Goal: Transaction & Acquisition: Purchase product/service

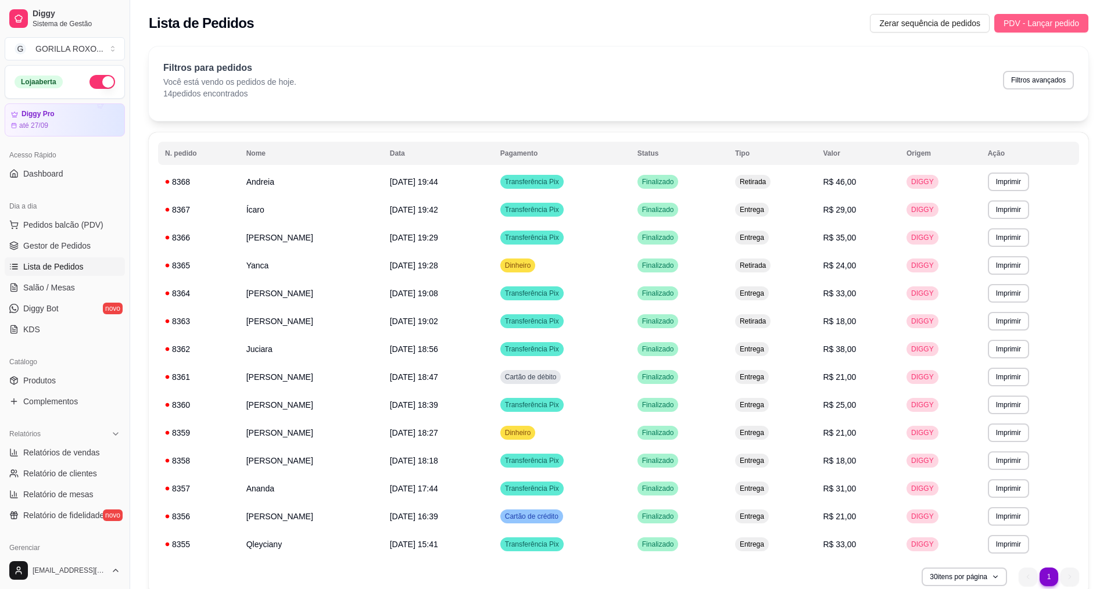
click at [1072, 28] on span "PDV - Lançar pedido" at bounding box center [1041, 23] width 76 height 13
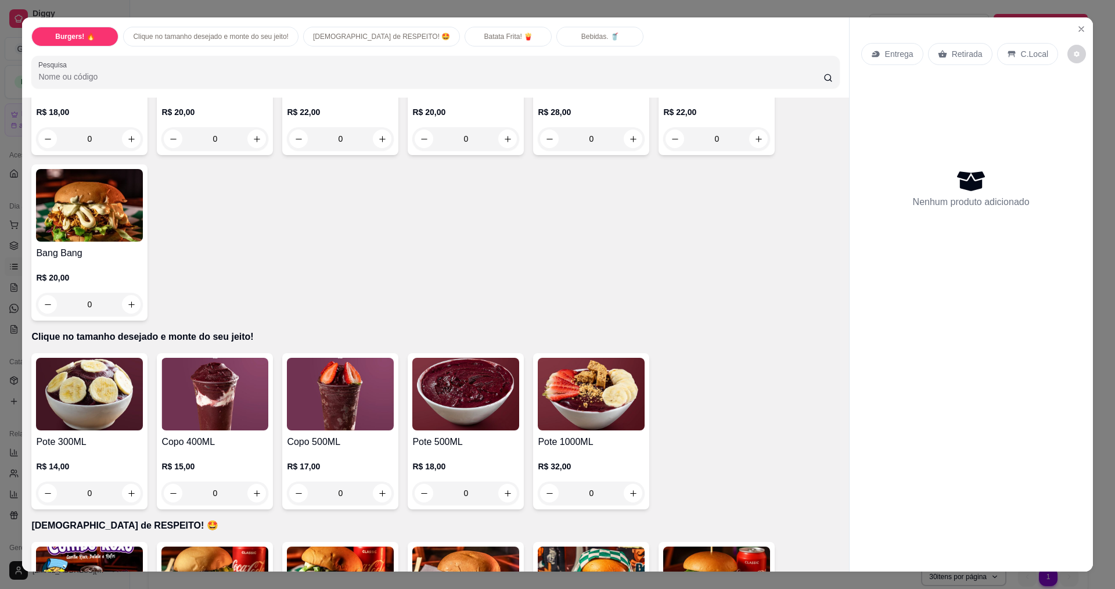
scroll to position [232, 0]
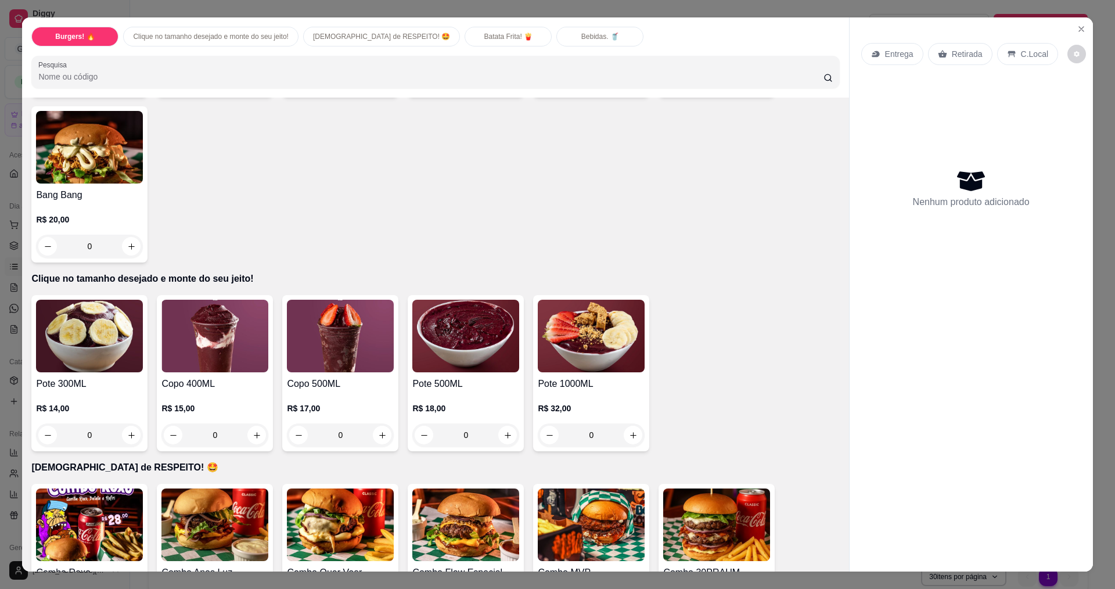
click at [507, 431] on div "0" at bounding box center [465, 435] width 107 height 23
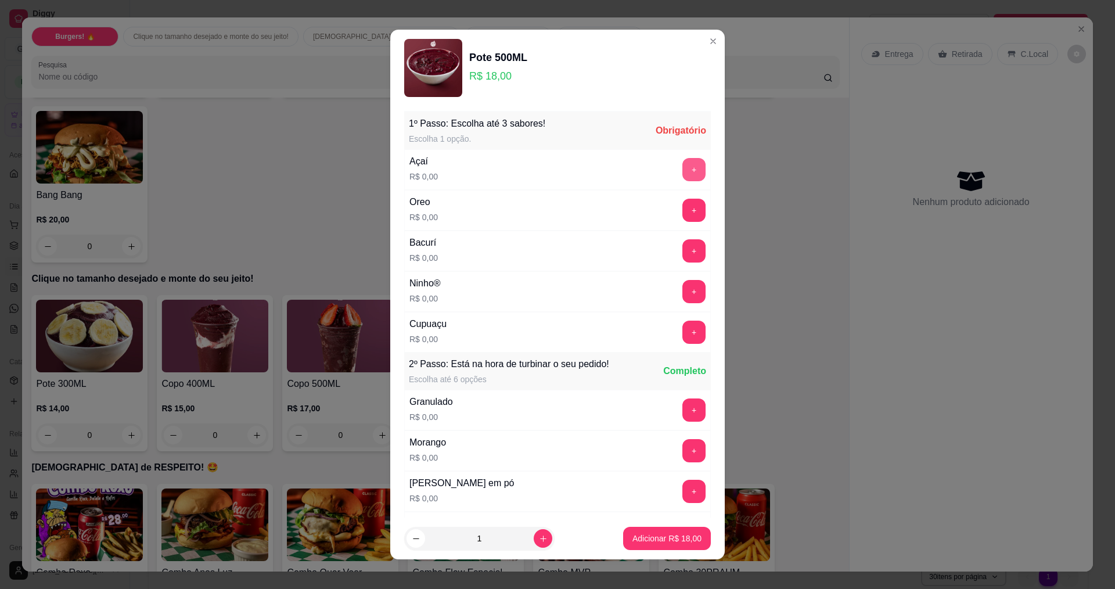
click at [683, 167] on button "+" at bounding box center [694, 169] width 23 height 23
click at [683, 282] on button "+" at bounding box center [694, 291] width 23 height 23
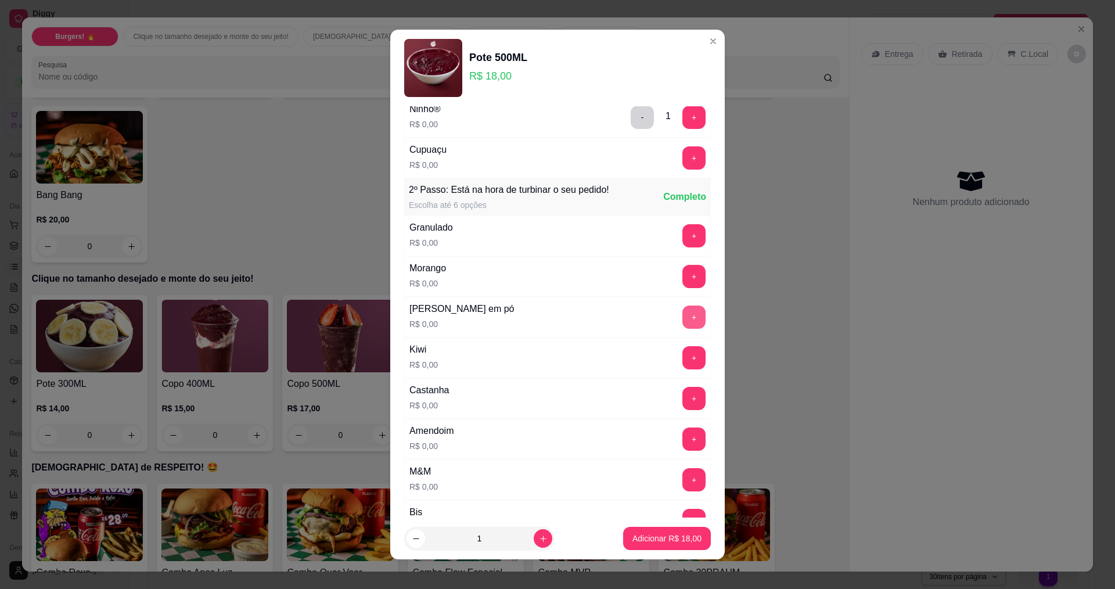
click at [683, 320] on button "+" at bounding box center [694, 317] width 23 height 23
click at [683, 282] on button "+" at bounding box center [694, 276] width 23 height 23
click at [683, 444] on button "+" at bounding box center [694, 439] width 23 height 23
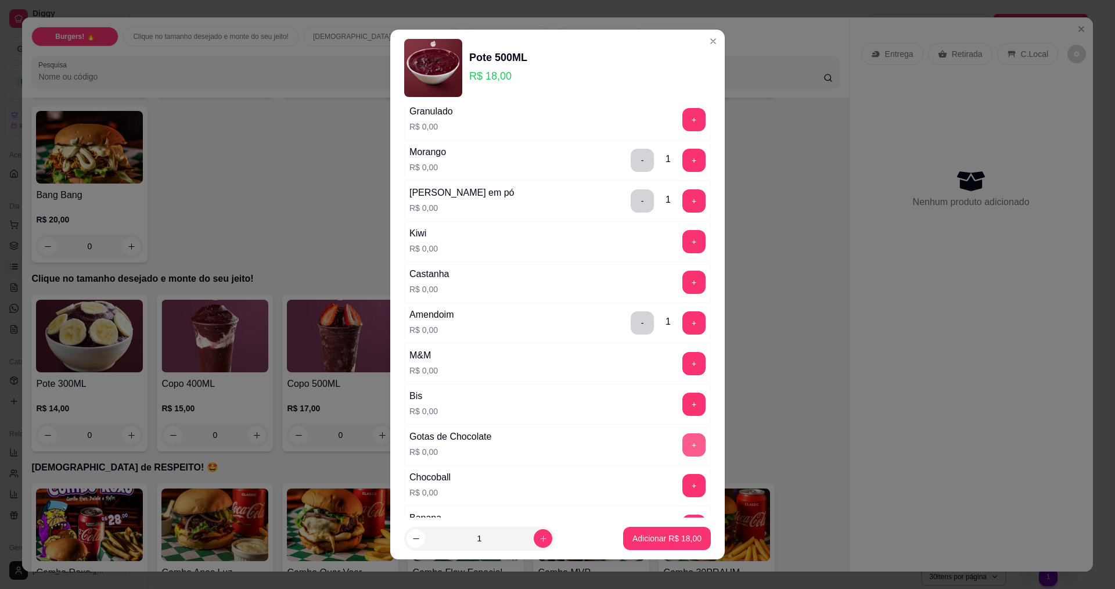
scroll to position [407, 0]
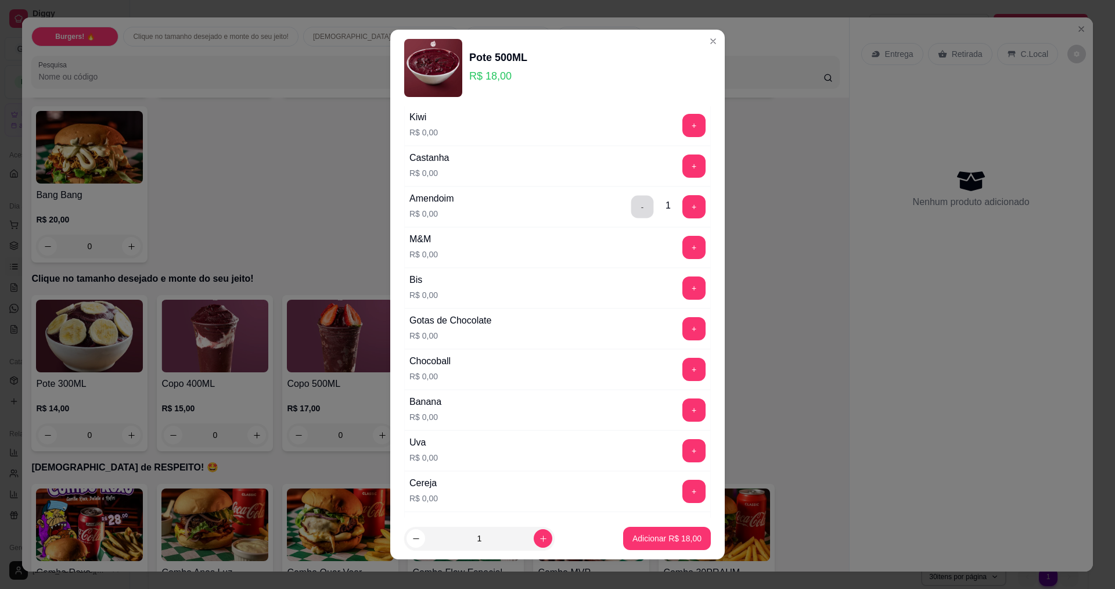
click at [632, 196] on button "-" at bounding box center [643, 206] width 23 height 23
click at [683, 327] on button "+" at bounding box center [694, 328] width 23 height 23
click at [683, 203] on button "+" at bounding box center [694, 206] width 23 height 23
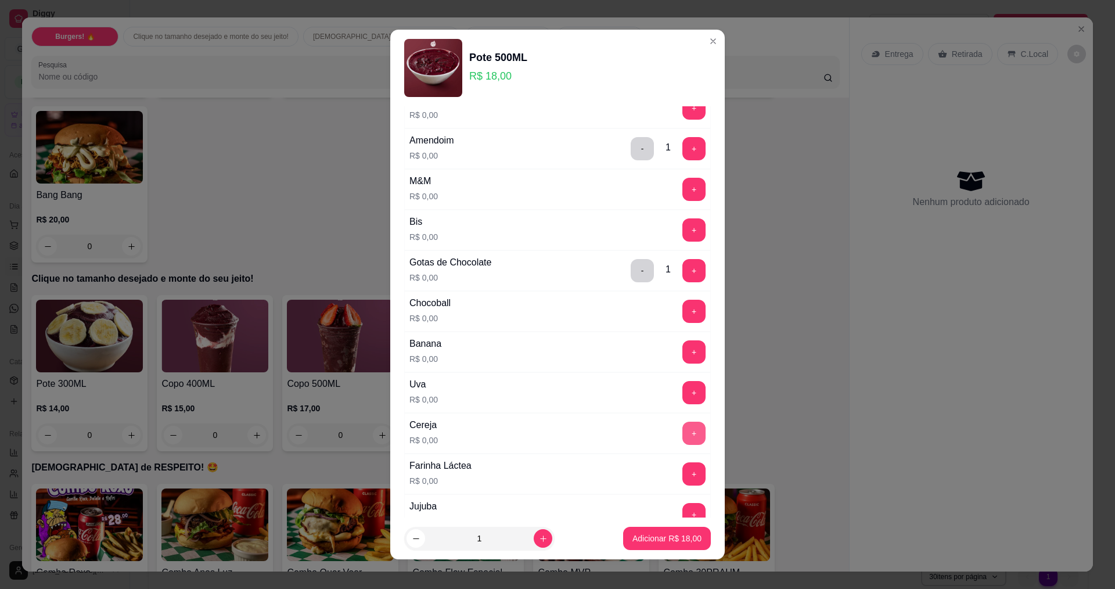
click at [683, 437] on button "+" at bounding box center [694, 433] width 23 height 23
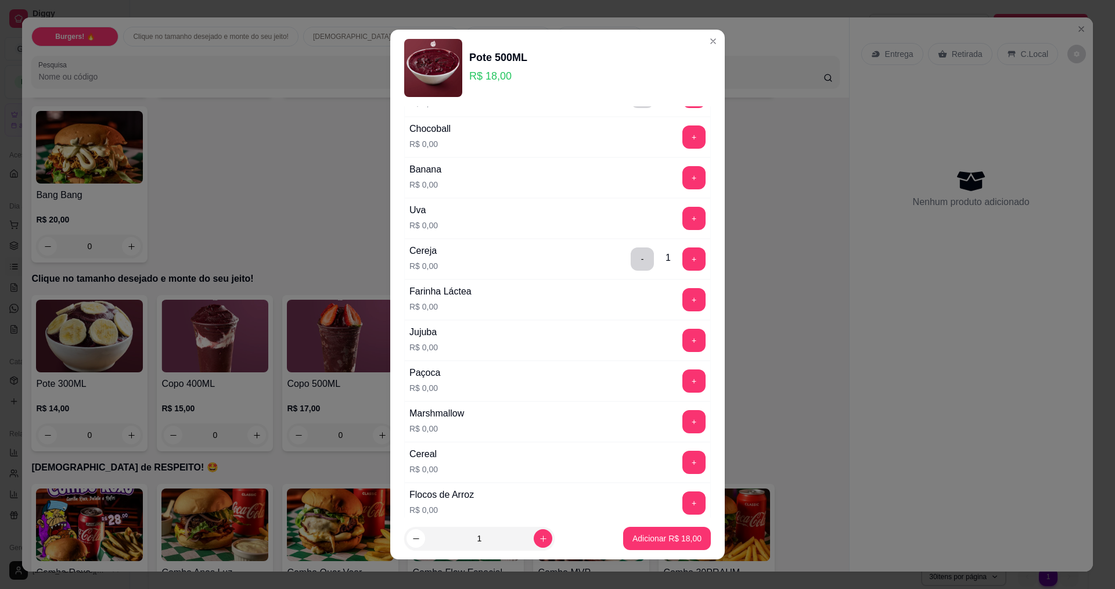
scroll to position [755, 0]
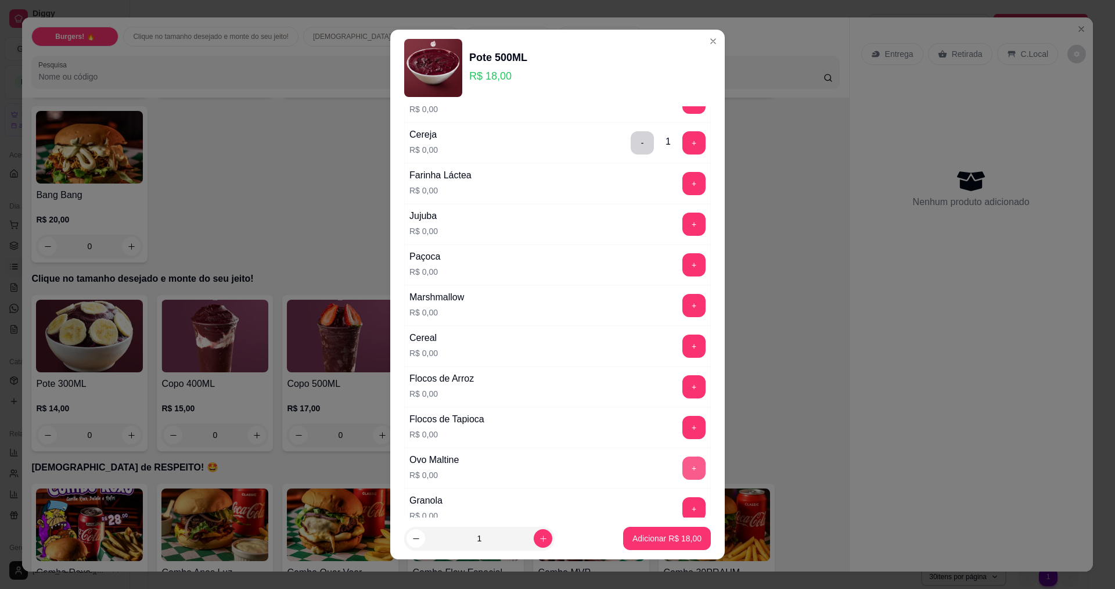
click at [683, 465] on button "+" at bounding box center [694, 468] width 23 height 23
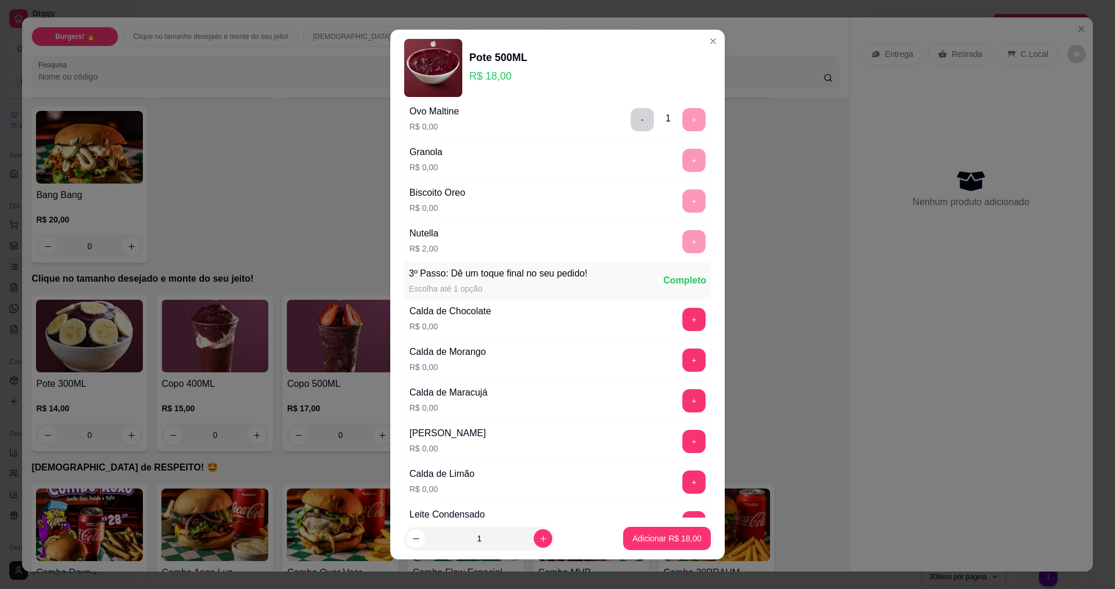
scroll to position [1162, 0]
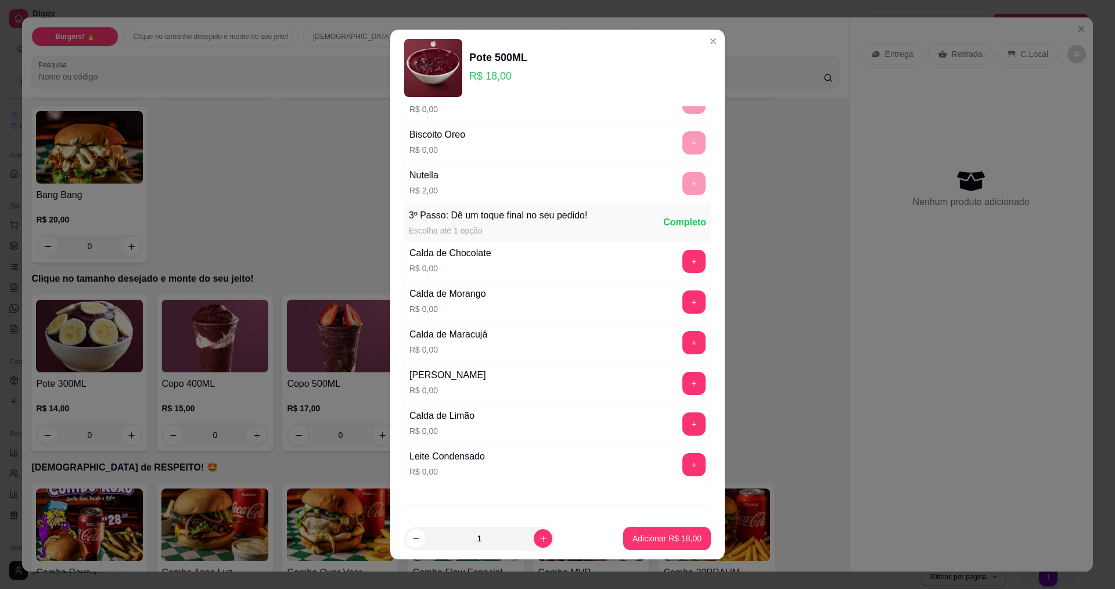
click at [519, 452] on div "Leite Condensado R$ 0,00 +" at bounding box center [557, 464] width 307 height 41
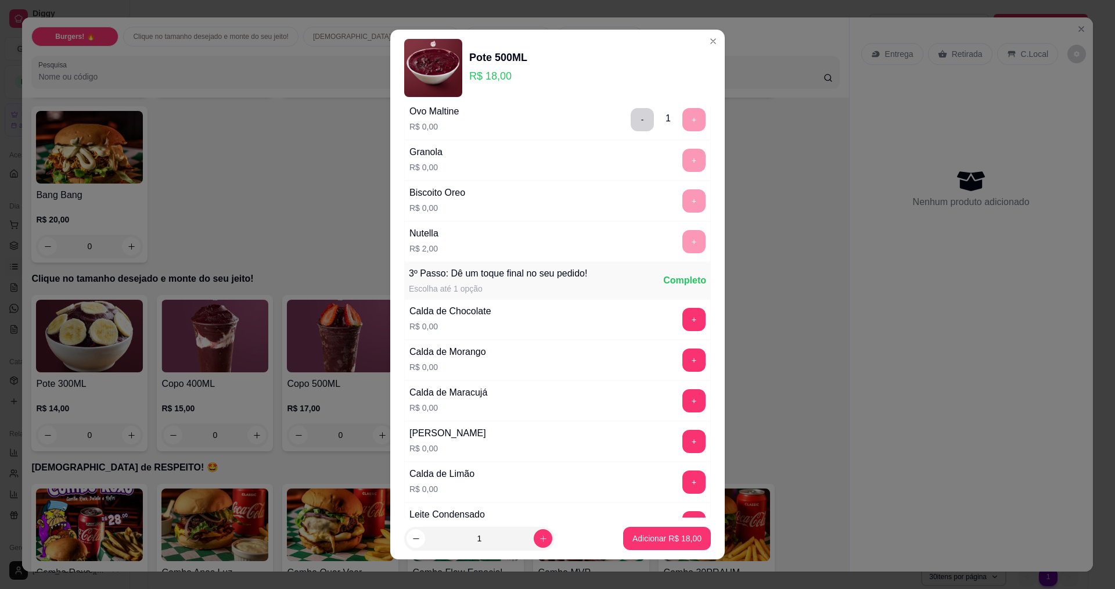
scroll to position [1216, 0]
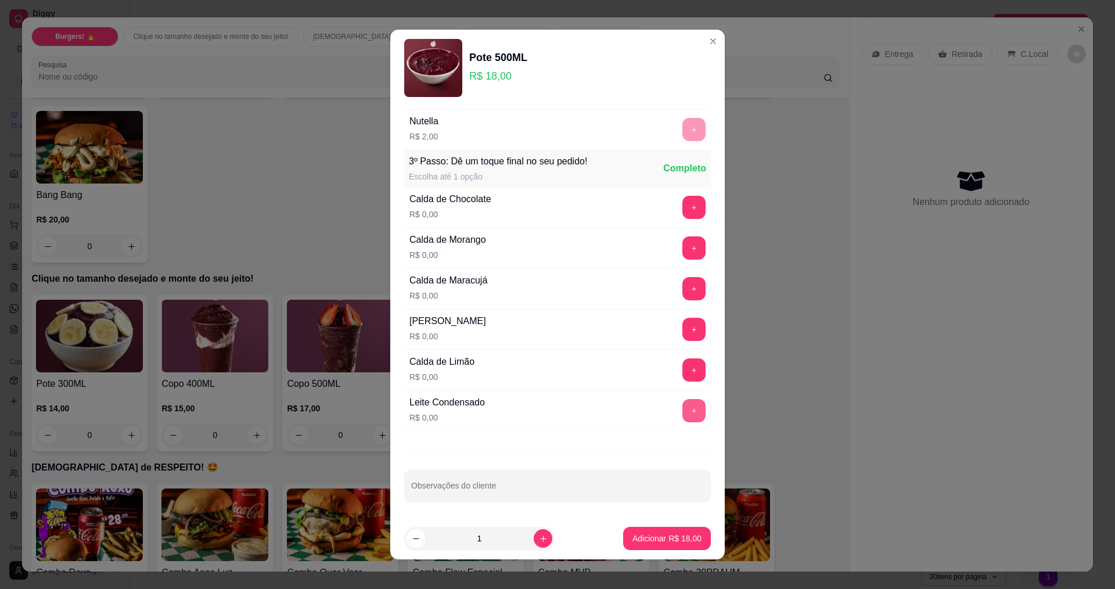
click at [683, 414] on button "+" at bounding box center [694, 410] width 23 height 23
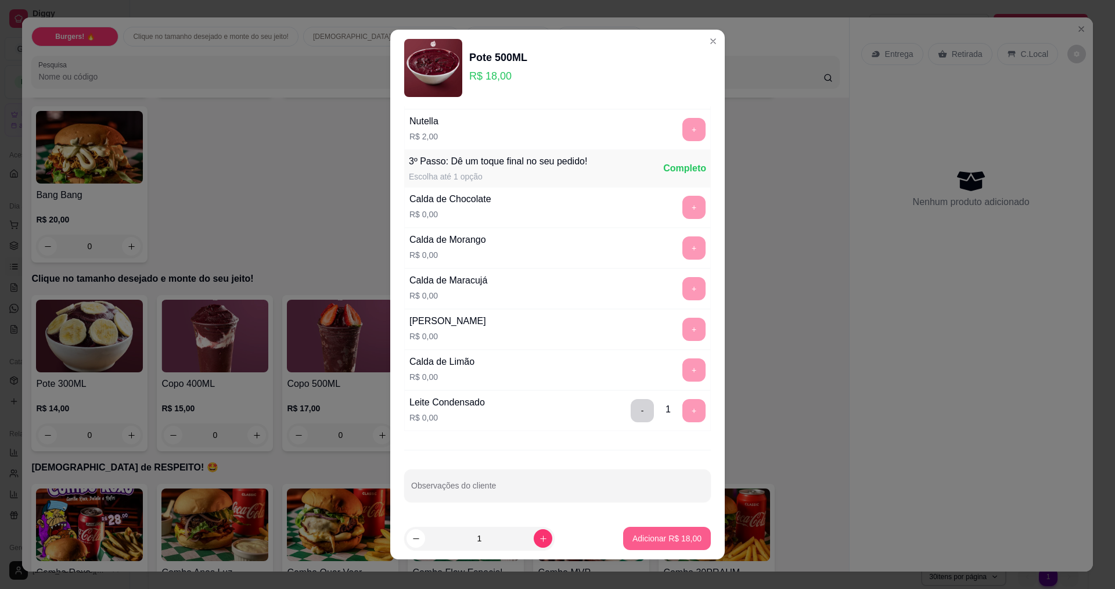
click at [663, 550] on button "Adicionar R$ 18,00" at bounding box center [667, 538] width 88 height 23
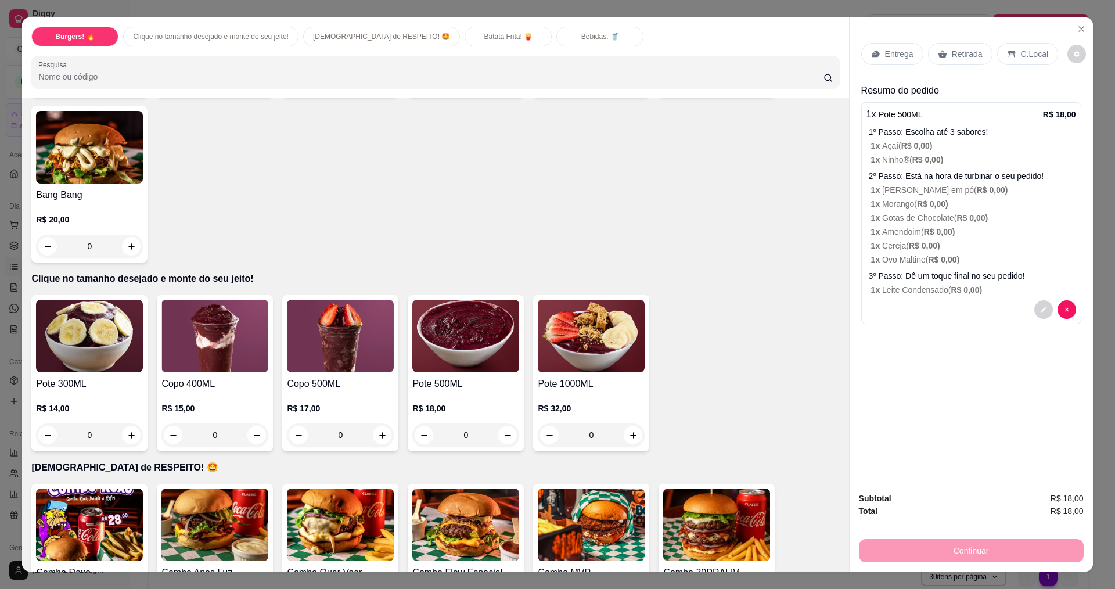
click at [891, 53] on p "Entrega" at bounding box center [899, 54] width 28 height 12
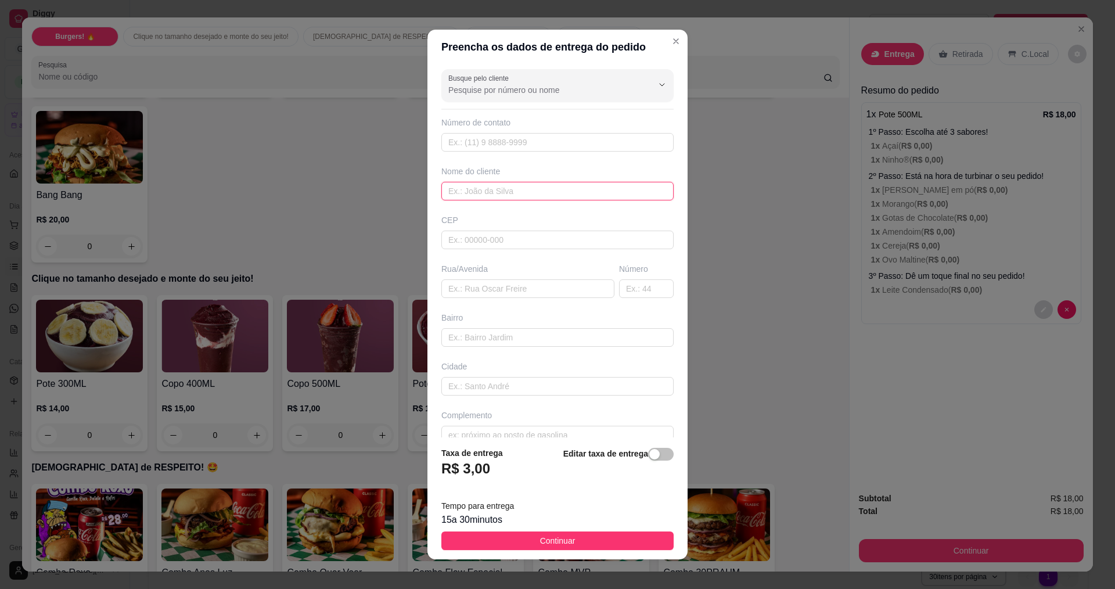
click at [589, 191] on input "text" at bounding box center [558, 191] width 232 height 19
type input "graça"
click at [511, 290] on input "text" at bounding box center [528, 288] width 173 height 19
type input "rua mestre [PERSON_NAME]"
click at [515, 340] on input "text" at bounding box center [558, 337] width 232 height 19
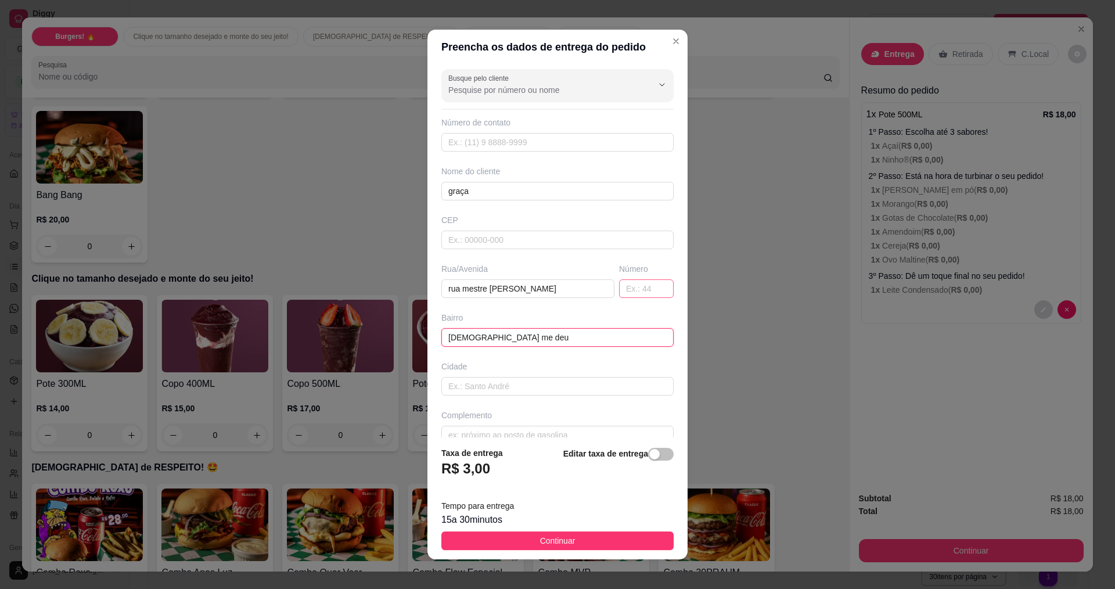
type input "[DEMOGRAPHIC_DATA] me deu"
click at [631, 292] on input "text" at bounding box center [646, 288] width 55 height 19
type input "1095"
click at [560, 540] on span "Continuar" at bounding box center [557, 540] width 35 height 13
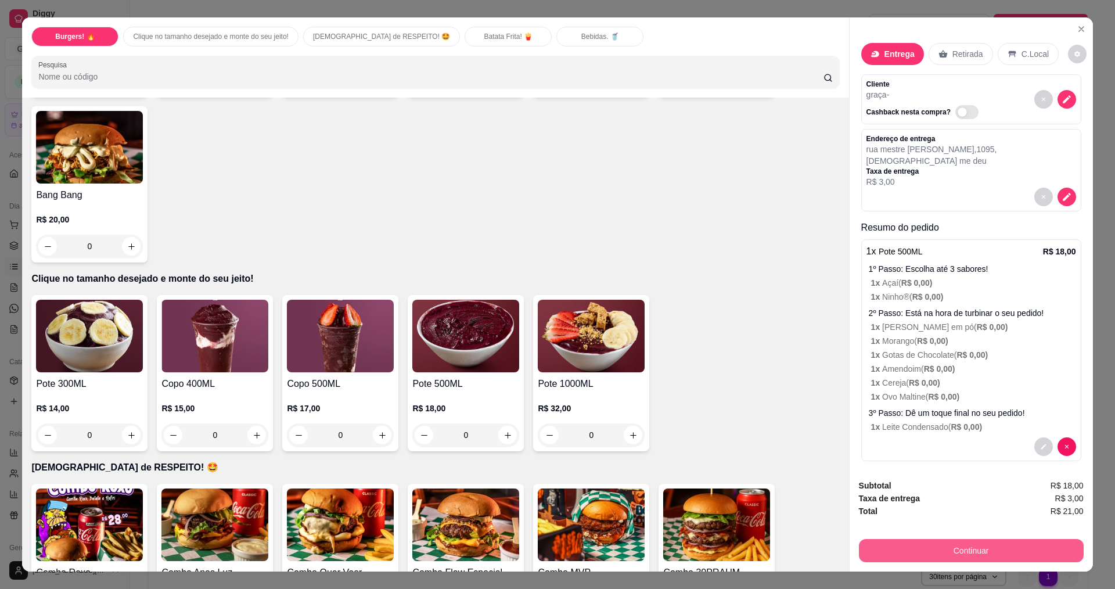
click at [864, 547] on button "Continuar" at bounding box center [971, 550] width 225 height 23
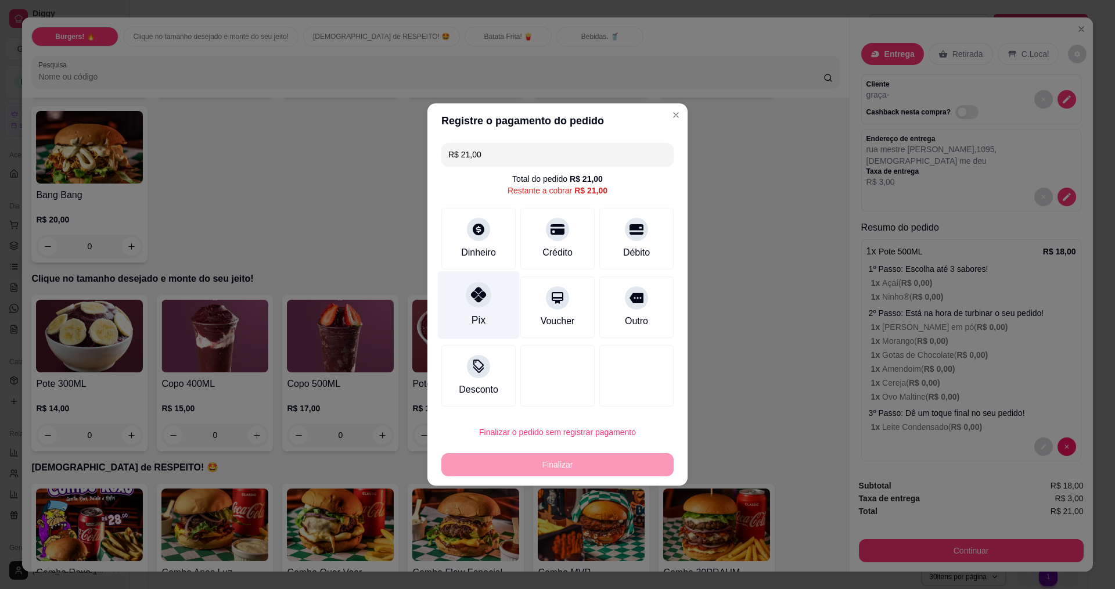
click at [464, 297] on div "Pix" at bounding box center [479, 305] width 82 height 68
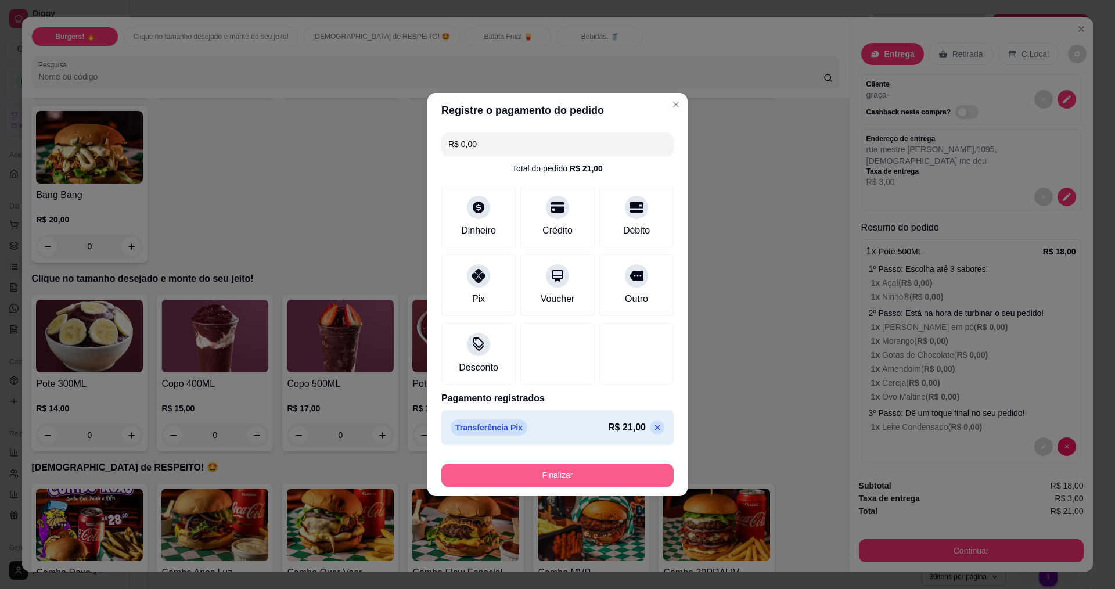
click at [519, 462] on div "Finalizar" at bounding box center [558, 473] width 232 height 28
click at [532, 472] on button "Finalizar" at bounding box center [558, 475] width 232 height 23
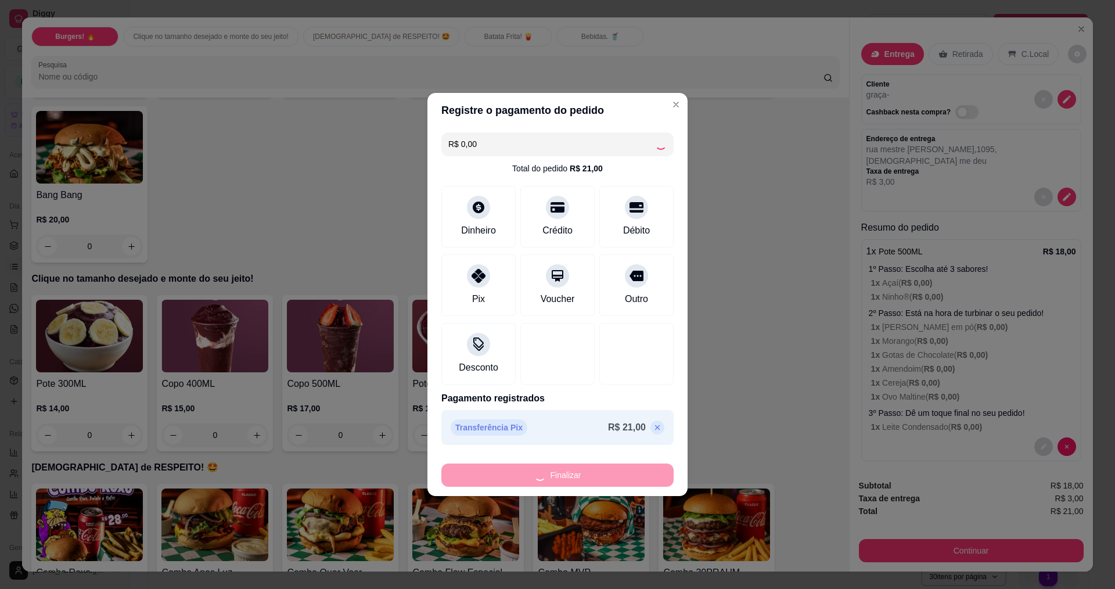
type input "-R$ 21,00"
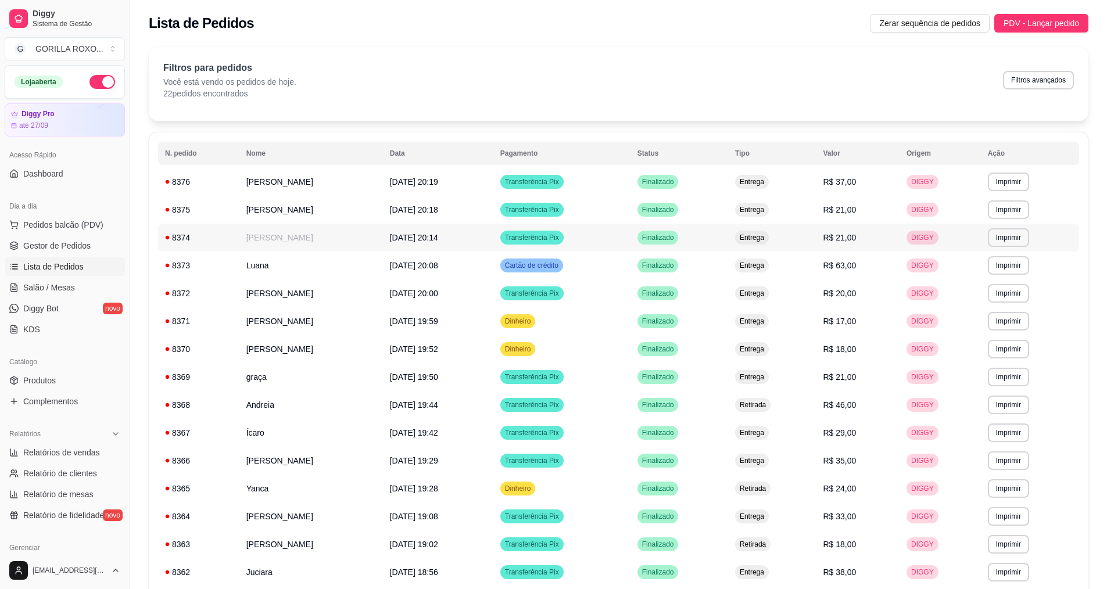
click at [383, 249] on td "[PERSON_NAME]" at bounding box center [311, 238] width 144 height 28
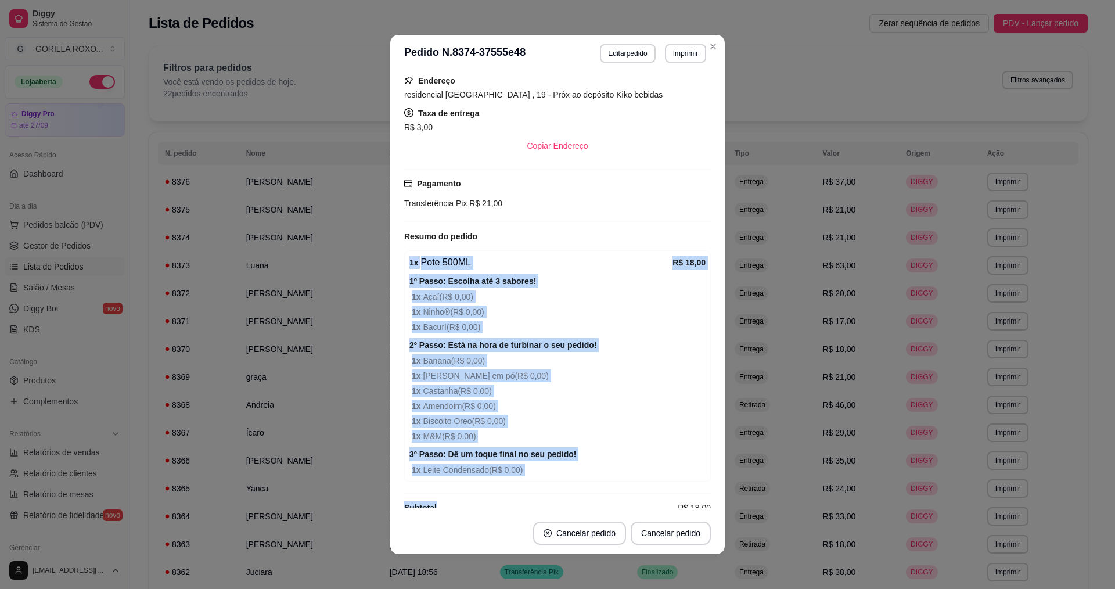
scroll to position [200, 0]
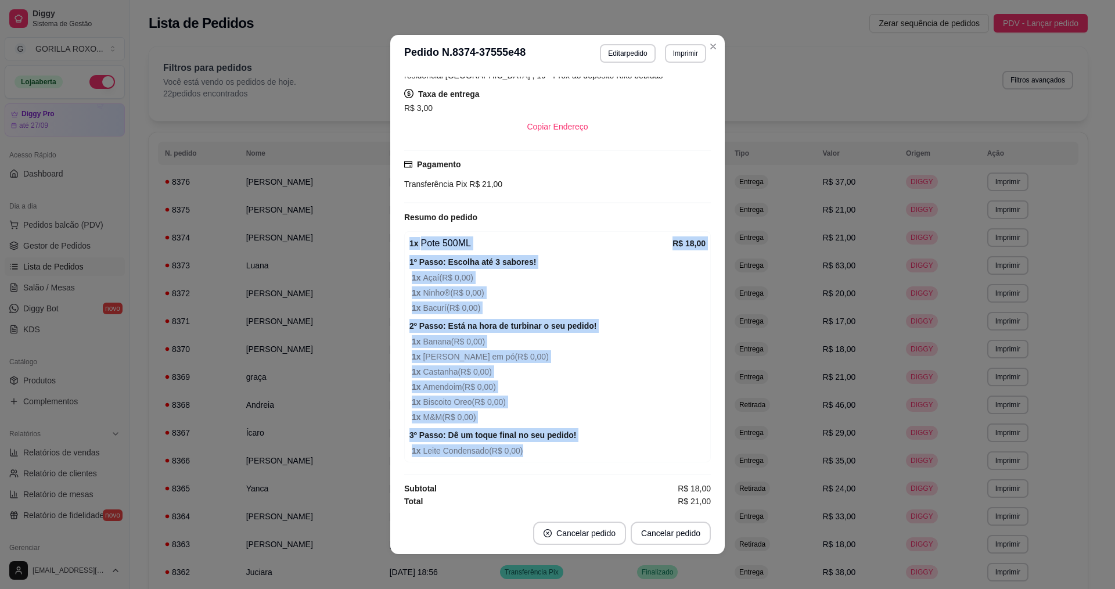
drag, startPoint x: 406, startPoint y: 320, endPoint x: 537, endPoint y: 437, distance: 175.7
click at [537, 437] on div "1 x Pote 500ML R$ 18,00 1º Passo: Escolha até 3 sabores! 1 x Açaí ( R$ 0,00 ) 1…" at bounding box center [557, 346] width 307 height 231
click at [539, 436] on strong "3º Passo: Dê um toque final no seu pedido!" at bounding box center [493, 435] width 167 height 9
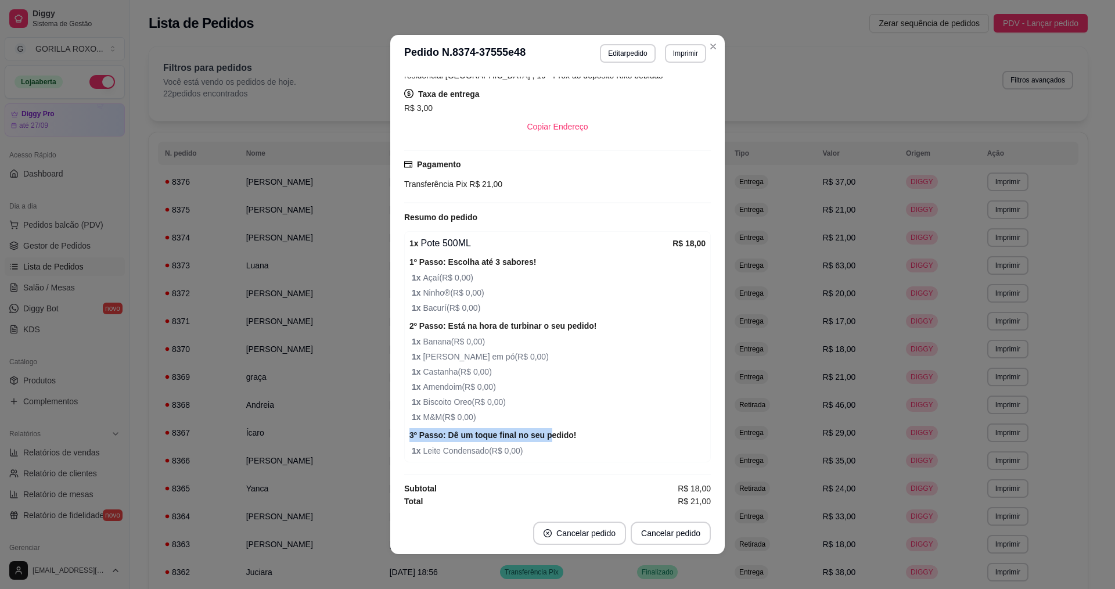
drag, startPoint x: 539, startPoint y: 425, endPoint x: 538, endPoint y: 413, distance: 11.7
click at [539, 418] on div "1 x Pote 500ML R$ 18,00 1º Passo: Escolha até 3 sabores! 1 x Açaí ( R$ 0,00 ) 1…" at bounding box center [557, 346] width 307 height 231
click at [538, 413] on span "1 x M&M ( R$ 0,00 )" at bounding box center [559, 417] width 294 height 13
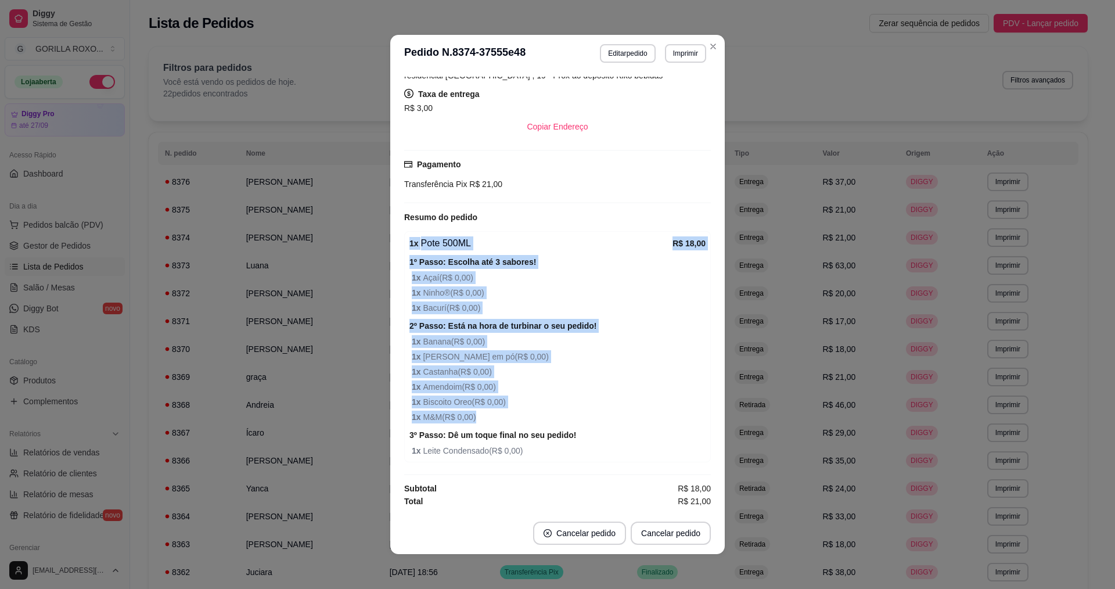
drag, startPoint x: 401, startPoint y: 235, endPoint x: 497, endPoint y: 415, distance: 203.8
click at [497, 415] on div "1 x Pote 500ML R$ 18,00 1º Passo: Escolha até 3 sabores! 1 x Açaí ( R$ 0,00 ) 1…" at bounding box center [557, 346] width 307 height 231
copy div "1 x Pote 500ML R$ 18,00 1º Passo: Escolha até 3 sabores! 1 x Açaí ( R$ 0,00 ) 1…"
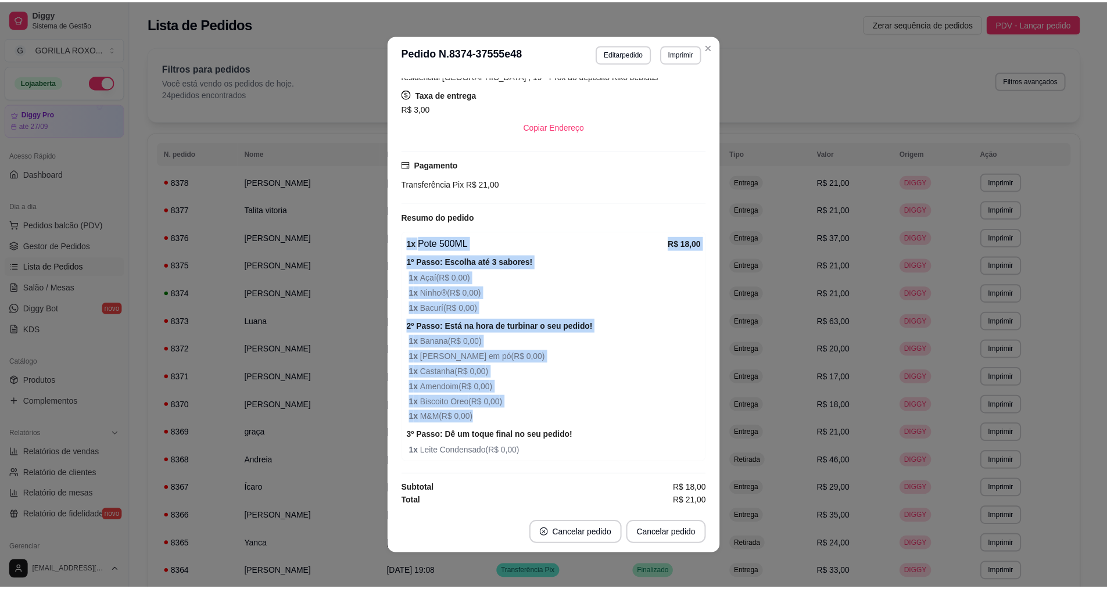
scroll to position [0, 0]
